Goal: Task Accomplishment & Management: Use online tool/utility

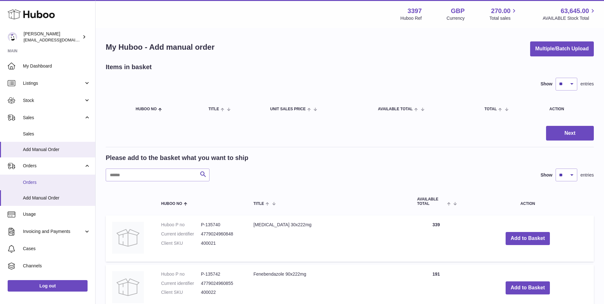
click at [32, 184] on span "Orders" at bounding box center [57, 182] width 68 height 6
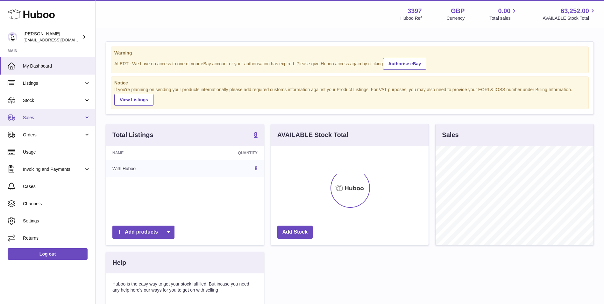
scroll to position [99, 158]
click at [38, 118] on span "Sales" at bounding box center [53, 118] width 61 height 6
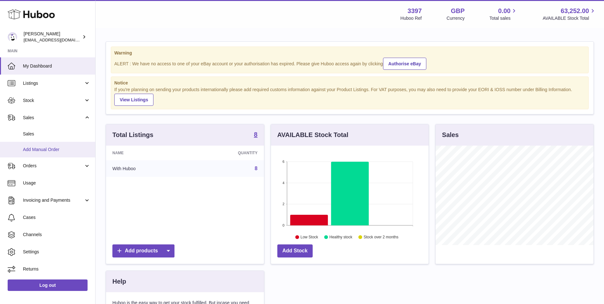
click at [37, 147] on span "Add Manual Order" at bounding box center [57, 150] width 68 height 6
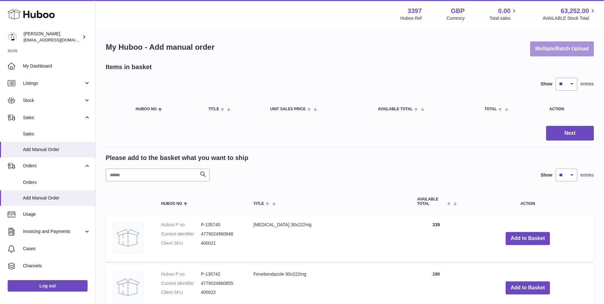
click at [589, 50] on button "Multiple/Batch Upload" at bounding box center [562, 48] width 64 height 15
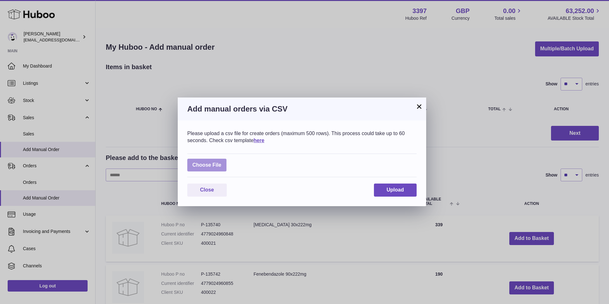
click at [209, 164] on label at bounding box center [206, 165] width 39 height 13
click at [221, 162] on input "file" at bounding box center [221, 162] width 0 height 0
type input "**********"
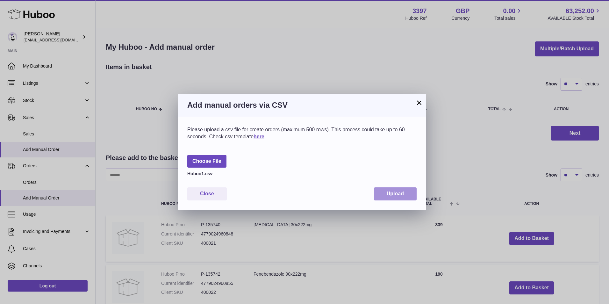
click at [394, 194] on span "Upload" at bounding box center [395, 193] width 17 height 5
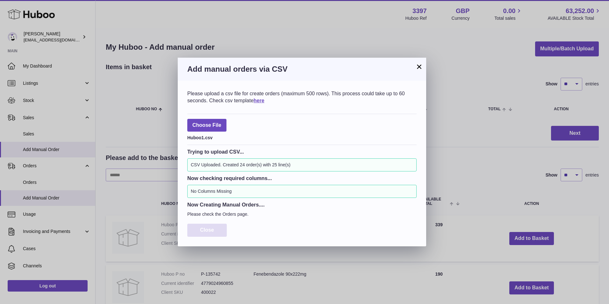
click at [200, 233] on span "Close" at bounding box center [207, 229] width 14 height 5
